Goal: Book appointment/travel/reservation: Book appointment/travel/reservation

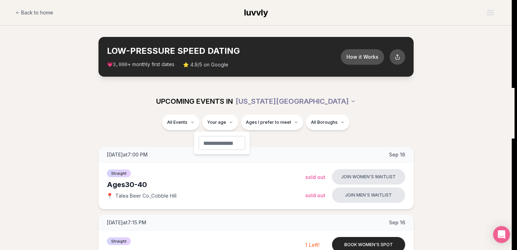
type input "**"
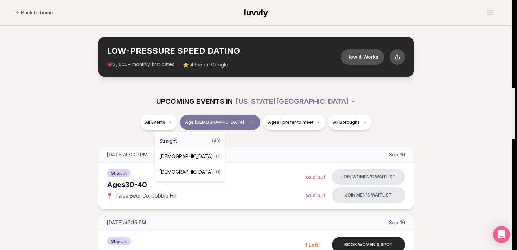
click at [164, 143] on span "Straight" at bounding box center [168, 140] width 18 height 7
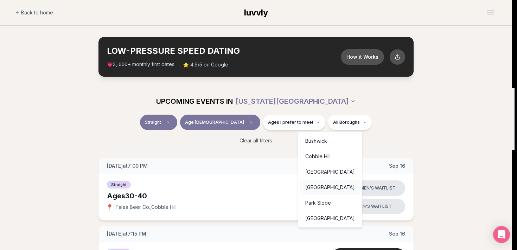
click at [329, 187] on div "[GEOGRAPHIC_DATA]" at bounding box center [330, 187] width 61 height 15
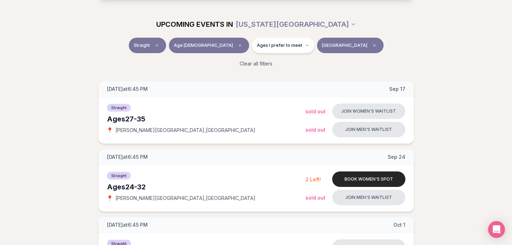
scroll to position [63, 0]
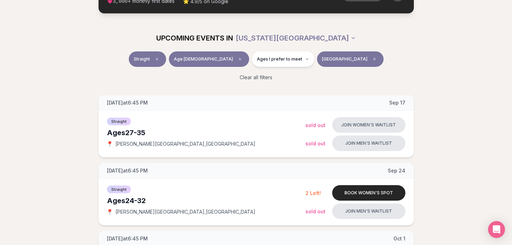
click at [334, 59] on span "[GEOGRAPHIC_DATA]" at bounding box center [344, 59] width 45 height 6
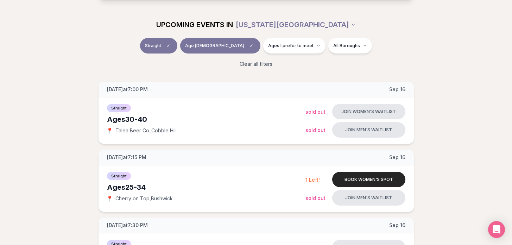
scroll to position [81, 0]
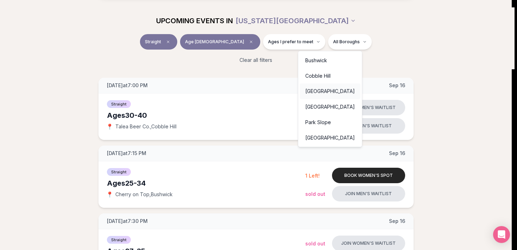
click at [329, 88] on div "[GEOGRAPHIC_DATA]" at bounding box center [330, 91] width 61 height 15
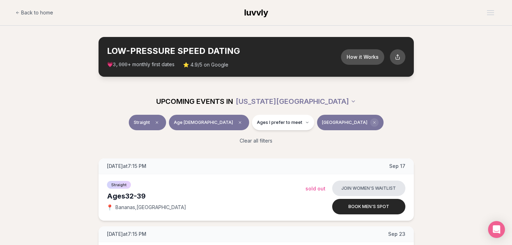
click at [370, 123] on span "Clear borough filter" at bounding box center [374, 122] width 8 height 8
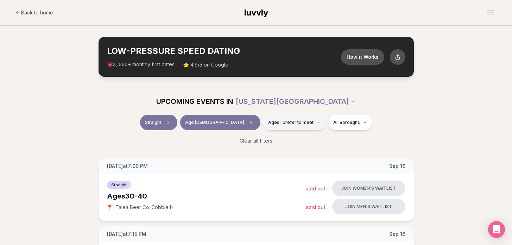
click at [284, 127] on button "Ages I prefer to meet" at bounding box center [294, 122] width 62 height 15
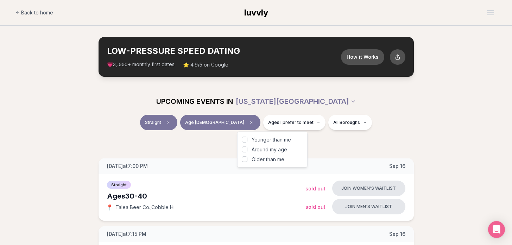
click at [412, 141] on div "Clear all filters" at bounding box center [256, 140] width 394 height 15
